Goal: Task Accomplishment & Management: Use online tool/utility

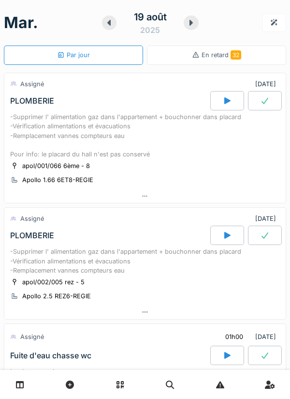
click at [222, 107] on div at bounding box center [227, 100] width 34 height 19
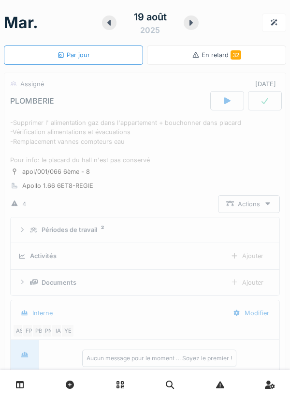
scroll to position [34, 0]
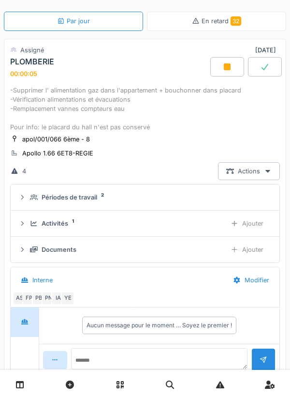
click at [244, 232] on div "Ajouter" at bounding box center [246, 223] width 49 height 18
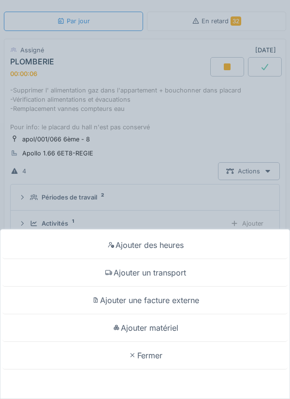
click at [177, 274] on div "Ajouter un transport" at bounding box center [144, 273] width 285 height 28
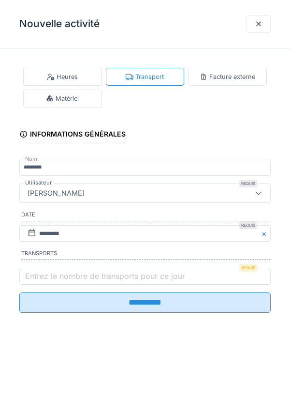
click at [132, 275] on label "Entrez le nombre de transports pour ce jour" at bounding box center [105, 276] width 164 height 12
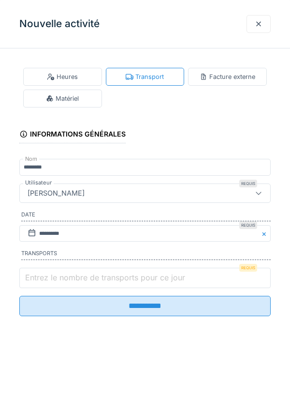
click at [132, 275] on input "Entrez le nombre de transports pour ce jour" at bounding box center [145, 277] width 252 height 20
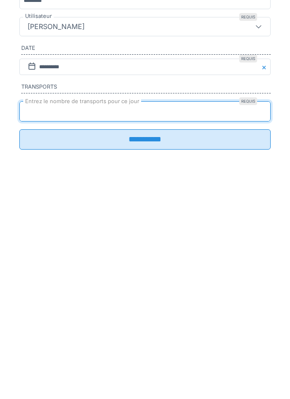
type input "*"
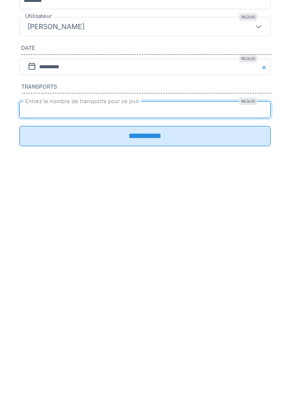
click at [219, 311] on input "**********" at bounding box center [145, 302] width 252 height 20
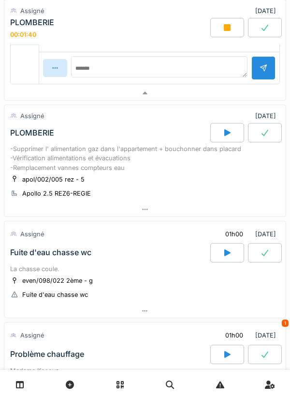
scroll to position [394, 0]
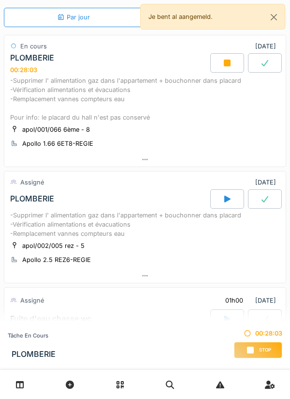
scroll to position [29, 0]
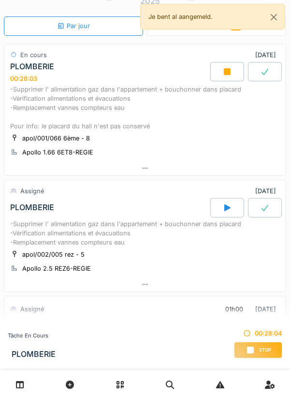
click at [230, 73] on icon at bounding box center [227, 71] width 7 height 7
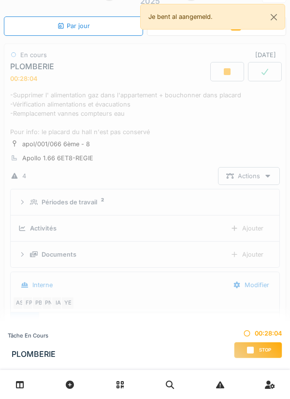
scroll to position [34, 0]
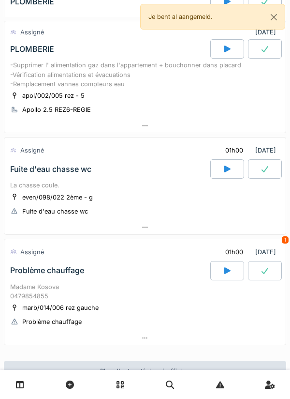
click at [224, 52] on icon at bounding box center [227, 48] width 6 height 7
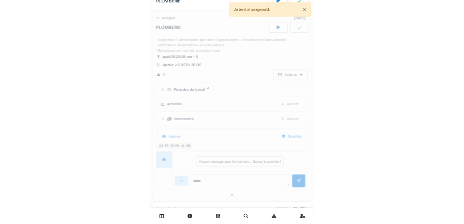
scroll to position [400, 0]
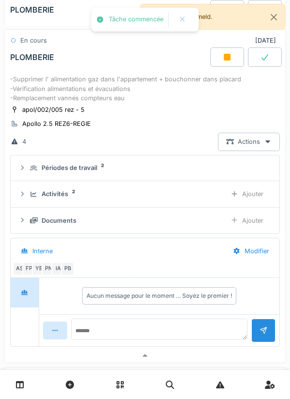
click at [253, 203] on div "Ajouter" at bounding box center [246, 194] width 49 height 18
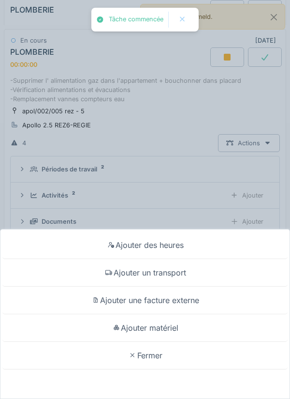
click at [182, 269] on div "Ajouter un transport" at bounding box center [144, 273] width 285 height 28
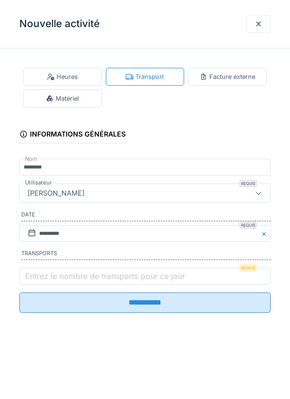
click at [134, 278] on label "Entrez le nombre de transports pour ce jour" at bounding box center [105, 276] width 164 height 12
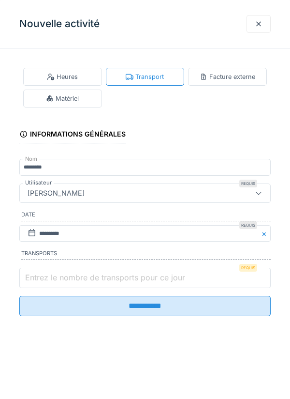
click at [134, 278] on input "Entrez le nombre de transports pour ce jour" at bounding box center [145, 277] width 252 height 20
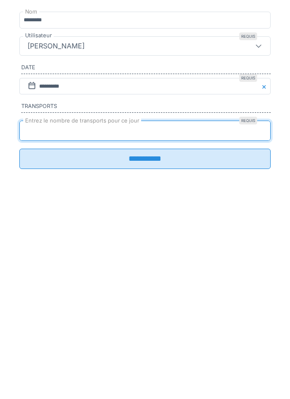
type input "*"
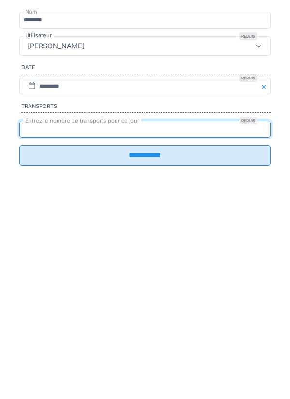
click at [142, 305] on input "**********" at bounding box center [145, 302] width 252 height 20
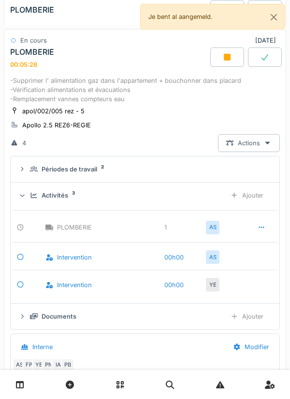
click at [276, 152] on div "Actions" at bounding box center [249, 143] width 62 height 18
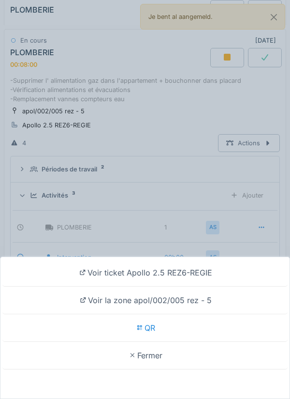
click at [169, 215] on div "Voir ticket Apollo 2.5 REZ6-REGIE Voir la zone apol/002/005 rez - 5 QR Fermer" at bounding box center [145, 199] width 290 height 399
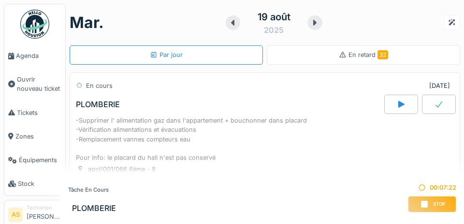
click at [182, 46] on div "Par jour" at bounding box center [166, 54] width 193 height 19
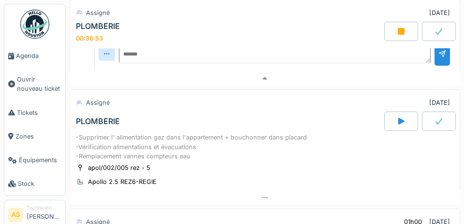
scroll to position [392, 0]
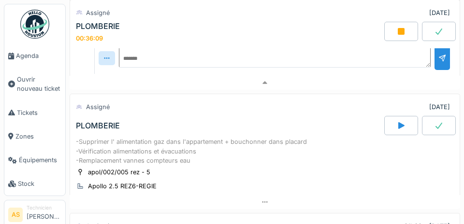
click at [157, 42] on div "Aucun message pour le moment … Soyez le premier !" at bounding box center [274, 24] width 359 height 36
click at [230, 87] on div at bounding box center [265, 83] width 391 height 14
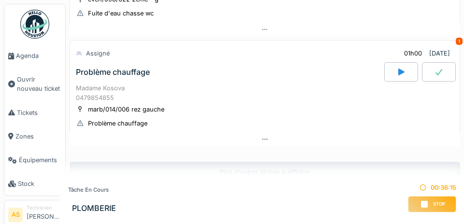
scroll to position [386, 0]
